Goal: Information Seeking & Learning: Learn about a topic

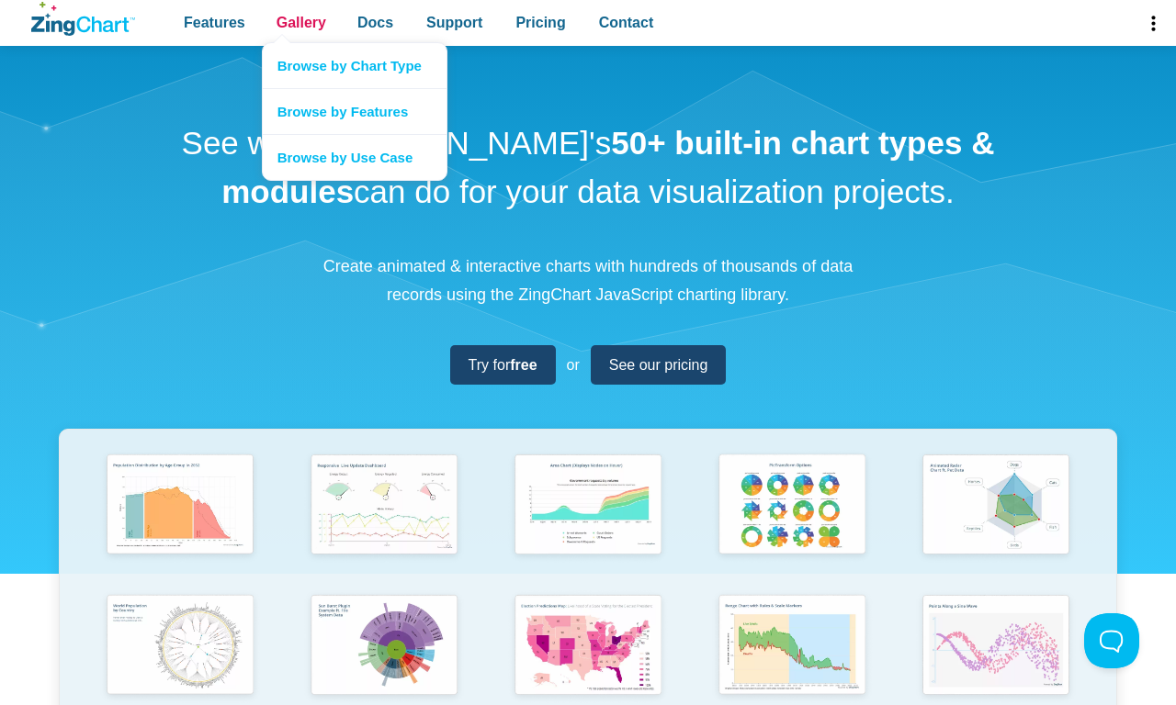
click at [300, 23] on span "Gallery" at bounding box center [301, 22] width 50 height 25
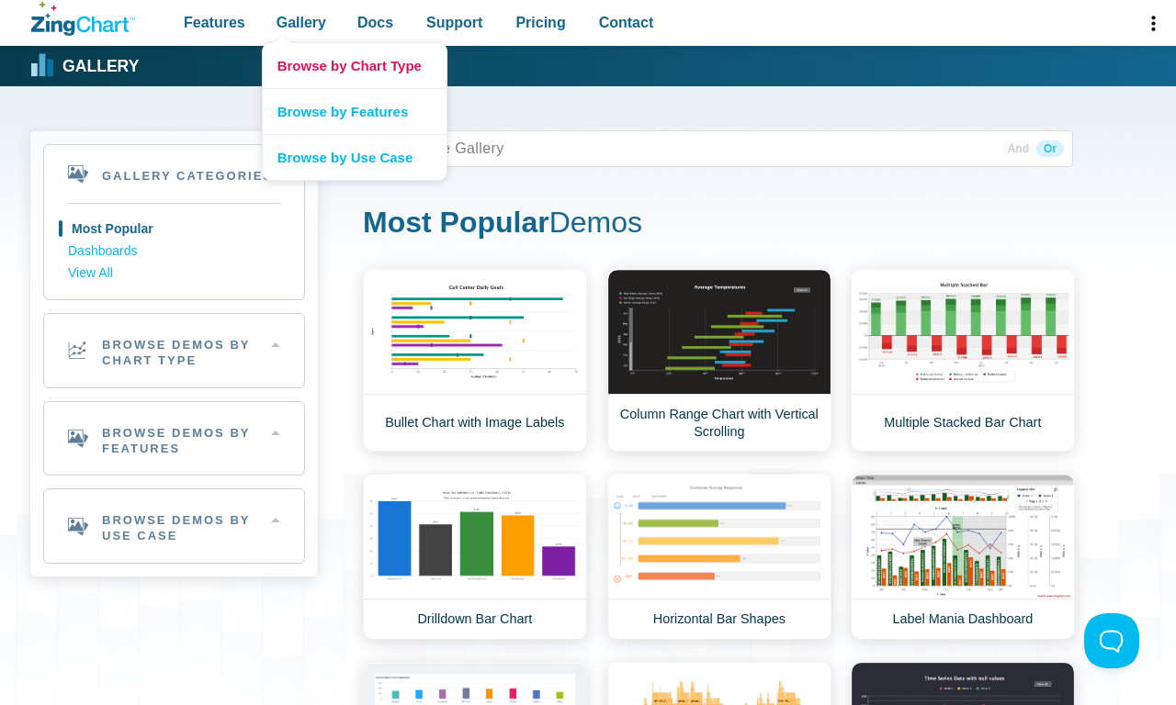
click at [354, 65] on link "Browse by Chart Type" at bounding box center [355, 65] width 184 height 45
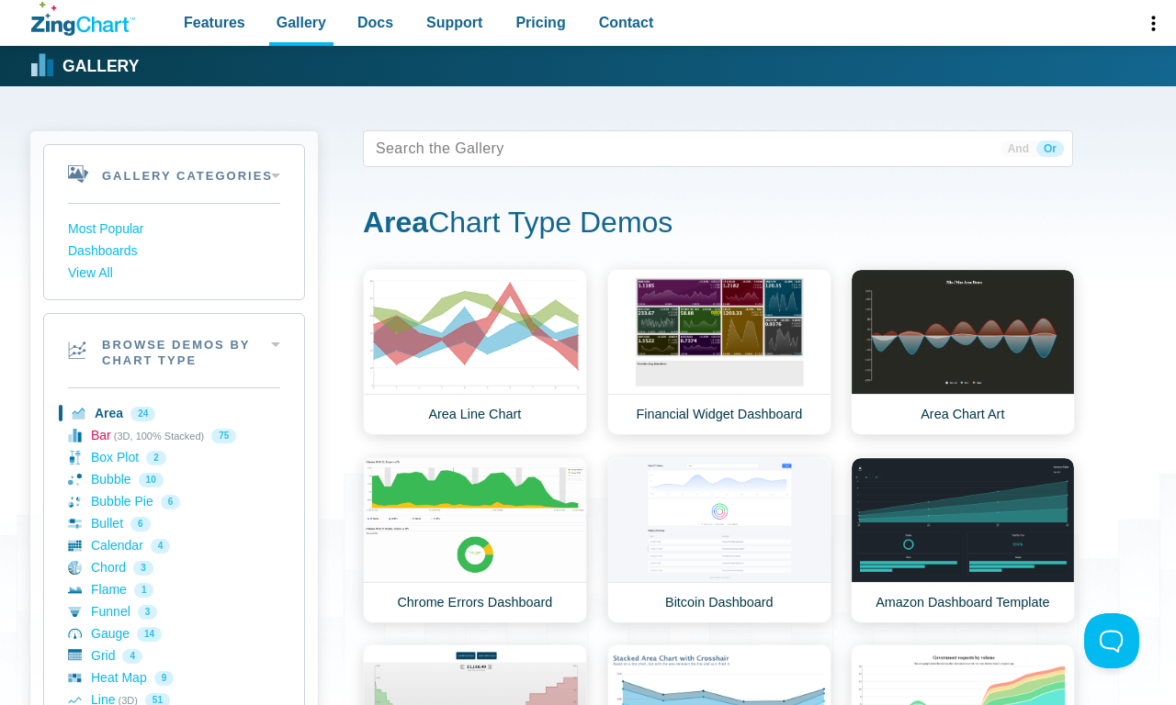
click at [174, 435] on link "Bar (3D, 100% Stacked) 75" at bounding box center [174, 436] width 212 height 22
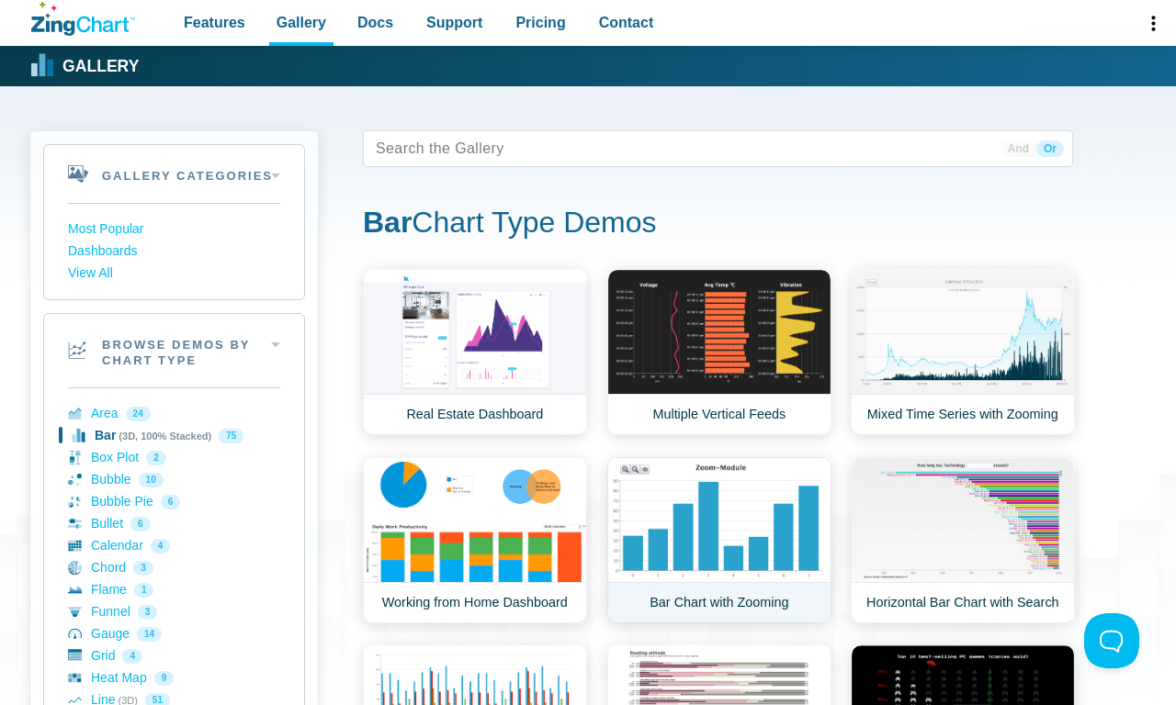
click at [718, 540] on link "Bar Chart with Zooming" at bounding box center [719, 540] width 224 height 166
